Goal: Information Seeking & Learning: Learn about a topic

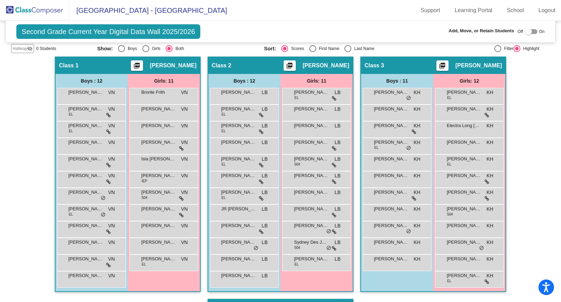
scroll to position [119, 0]
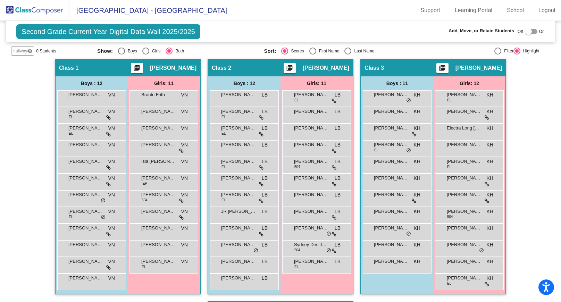
click at [0, 0] on div "Girls: 11 Bronte Frith VN lock do_not_disturb_alt [PERSON_NAME] VN lock do_not_…" at bounding box center [0, 0] width 0 height 0
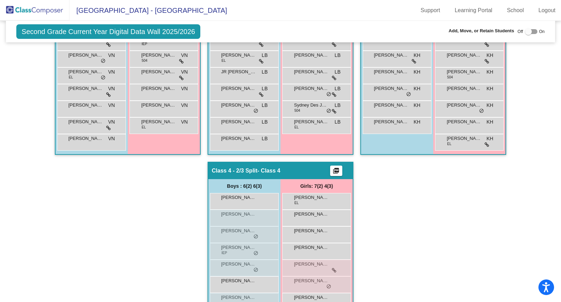
scroll to position [249, 0]
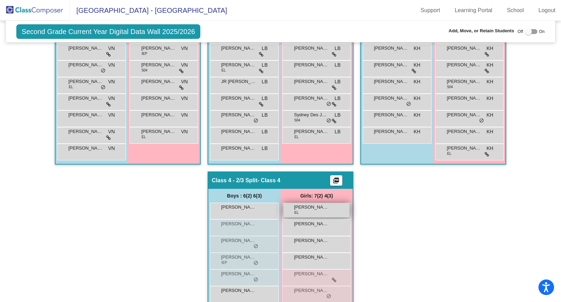
click at [318, 208] on span "[PERSON_NAME]" at bounding box center [311, 207] width 35 height 7
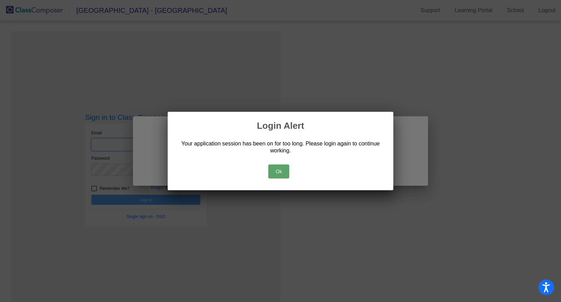
type input "[EMAIL_ADDRESS][DOMAIN_NAME]"
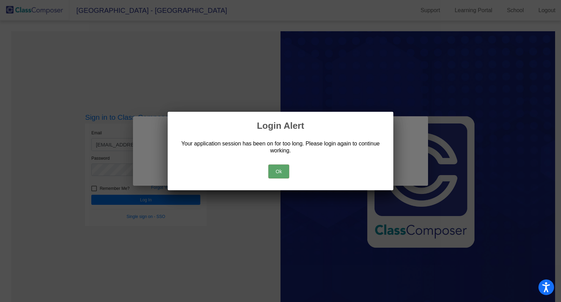
click at [275, 169] on button "Ok" at bounding box center [279, 172] width 21 height 14
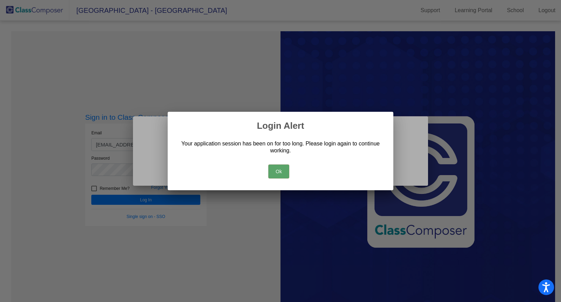
click at [283, 168] on button "Ok" at bounding box center [279, 172] width 21 height 14
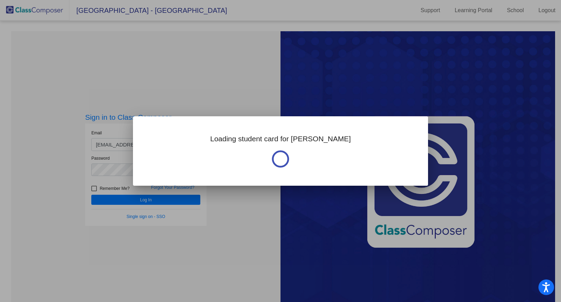
click at [136, 198] on div at bounding box center [280, 151] width 561 height 302
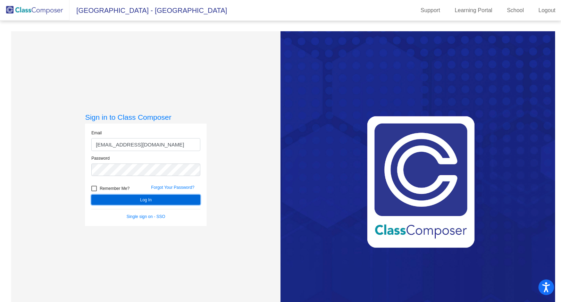
click at [136, 198] on button "Log In" at bounding box center [145, 200] width 109 height 10
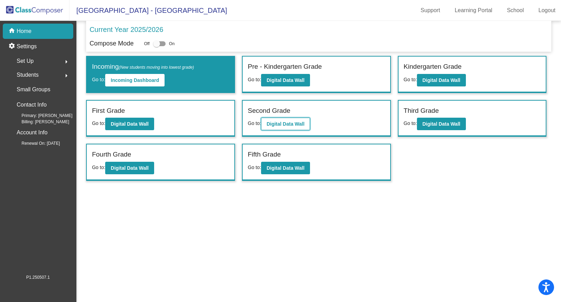
click at [287, 123] on b "Digital Data Wall" at bounding box center [286, 124] width 38 height 6
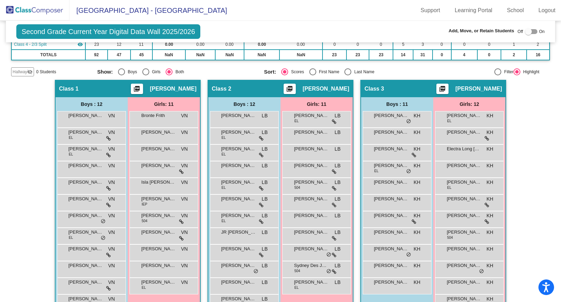
scroll to position [107, 0]
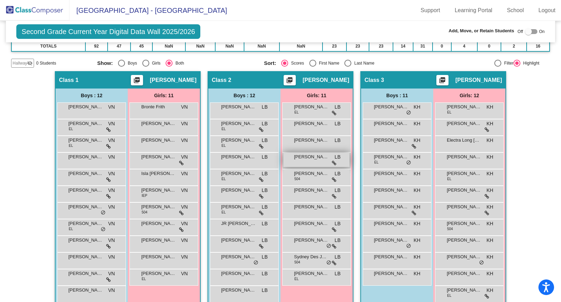
click at [332, 163] on icon at bounding box center [334, 163] width 5 height 5
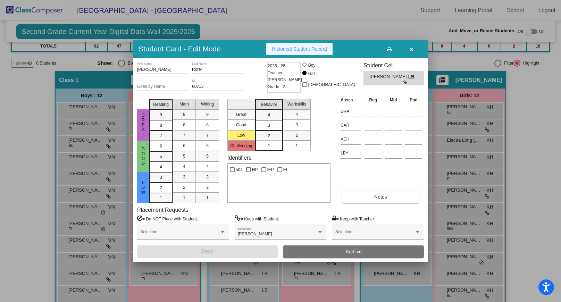
click at [305, 50] on span "Historical Student Record" at bounding box center [299, 49] width 55 height 6
click at [411, 48] on icon "button" at bounding box center [412, 49] width 4 height 5
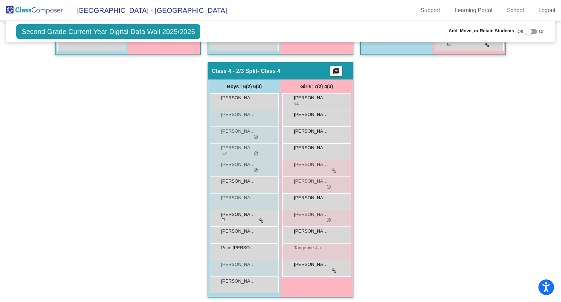
scroll to position [361, 0]
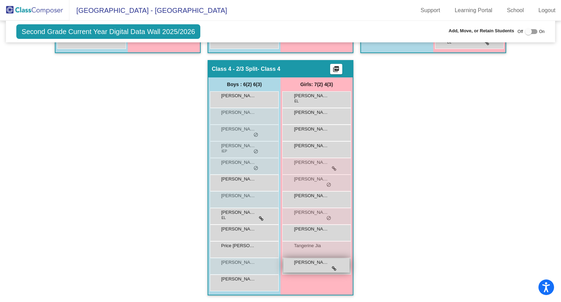
click at [332, 267] on icon at bounding box center [334, 268] width 5 height 5
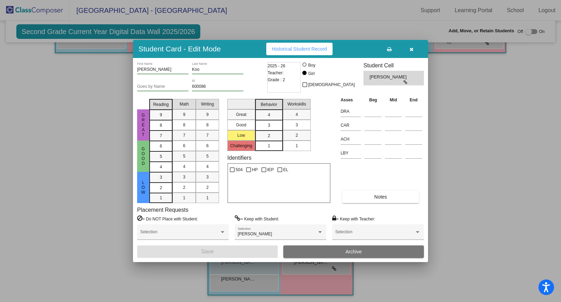
click at [411, 47] on icon "button" at bounding box center [412, 49] width 4 height 5
